Goal: Connect with others: Connect with other users

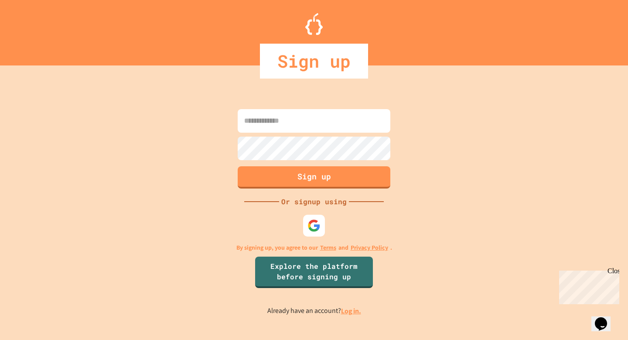
click at [280, 125] on input at bounding box center [314, 121] width 153 height 24
click at [313, 236] on div at bounding box center [314, 225] width 24 height 24
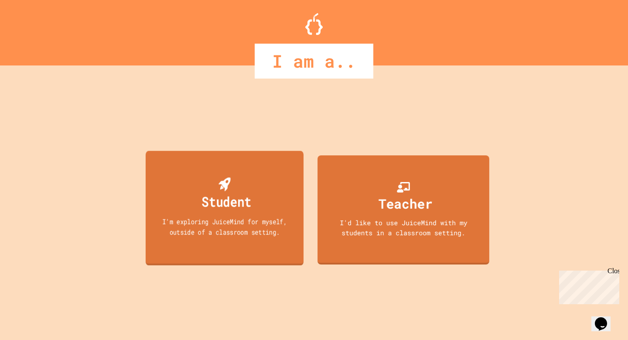
click at [270, 217] on div "I'm exploring JuiceMind for myself, outside of a classroom setting." at bounding box center [225, 226] width 142 height 20
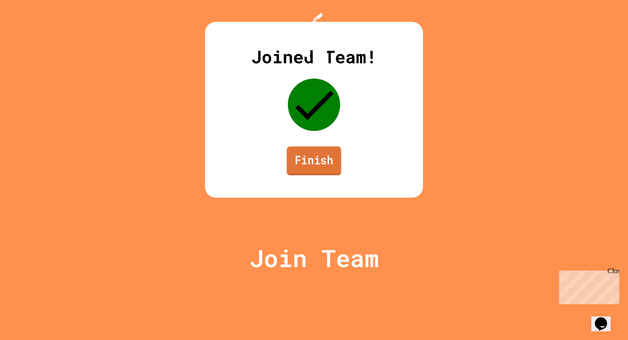
click at [321, 175] on link "Finish" at bounding box center [314, 161] width 55 height 29
